Goal: Task Accomplishment & Management: Use online tool/utility

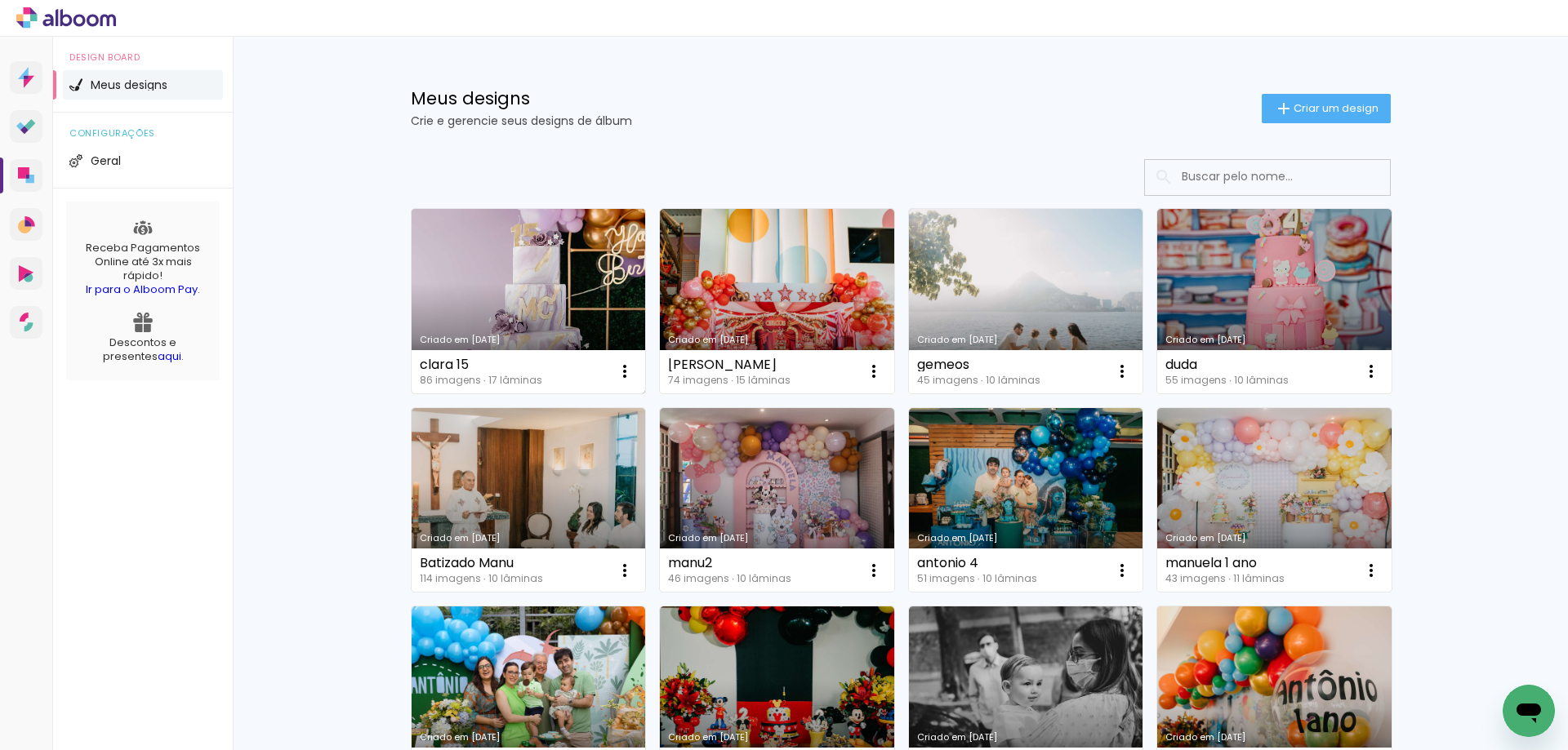
click at [477, 307] on link "Criado em [DATE]" at bounding box center [528, 301] width 234 height 185
